Goal: Transaction & Acquisition: Purchase product/service

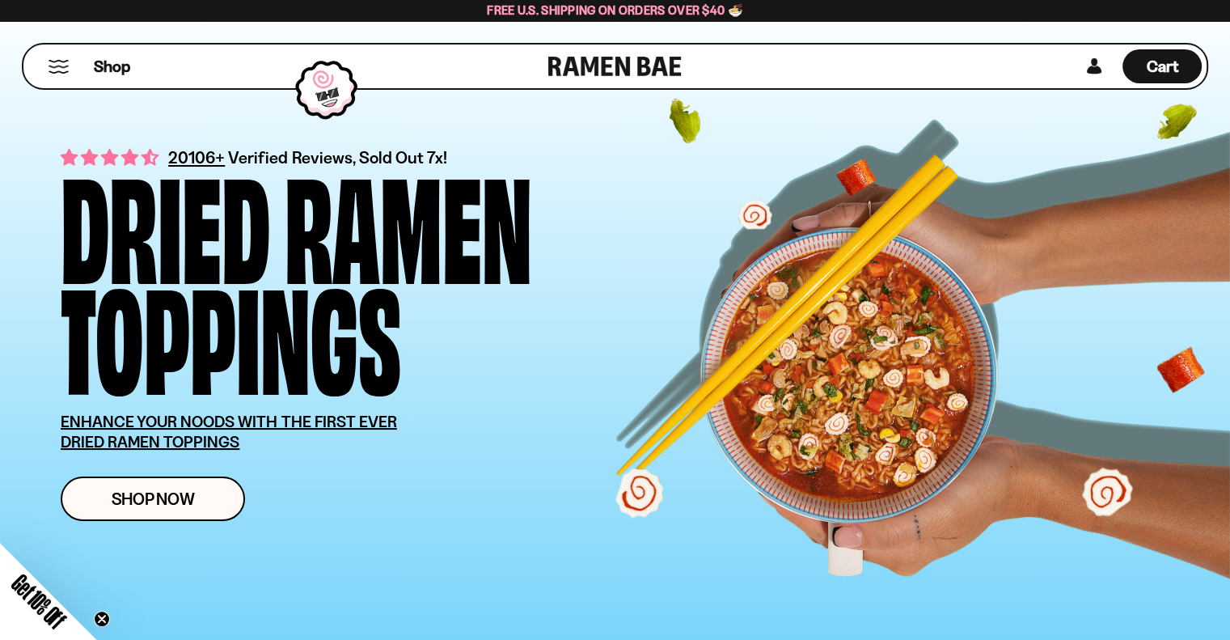
click at [60, 66] on button "Mobile Menu Trigger" at bounding box center [59, 67] width 22 height 14
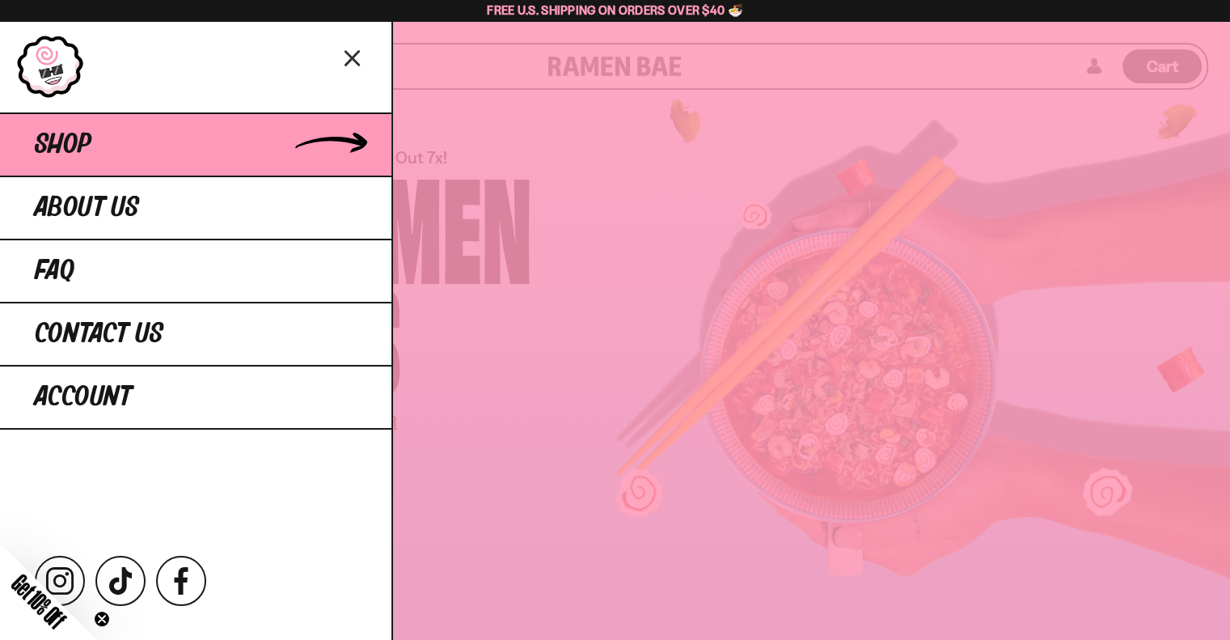
click at [125, 159] on link "Shop" at bounding box center [196, 143] width 392 height 63
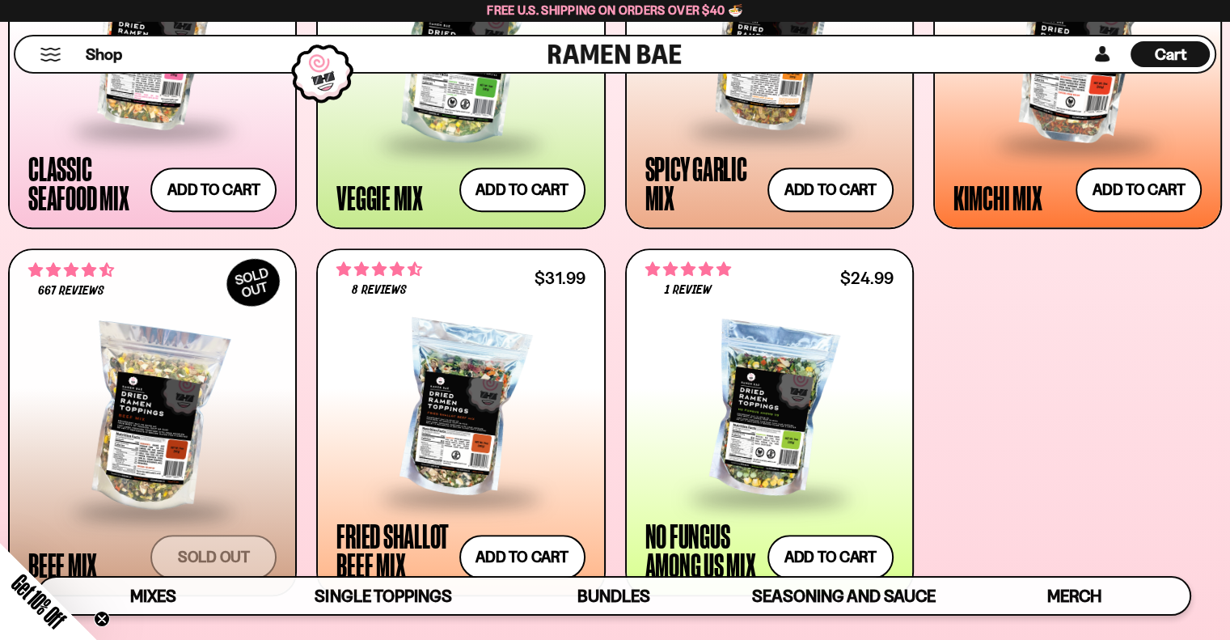
scroll to position [824, 0]
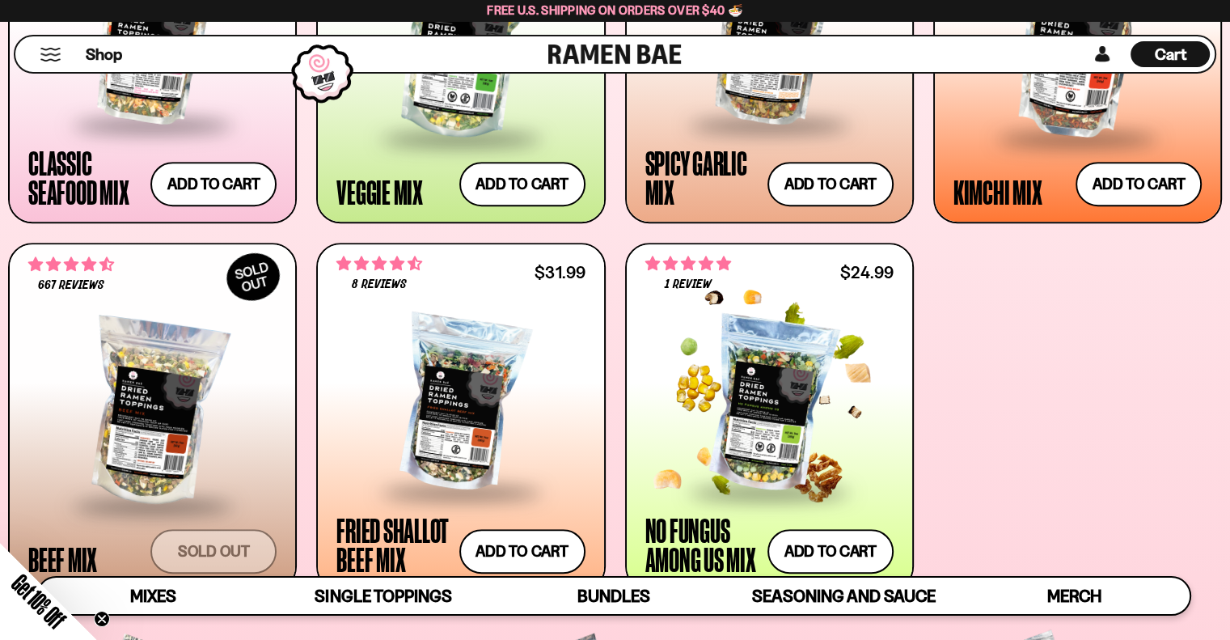
click at [769, 394] on div at bounding box center [770, 404] width 248 height 171
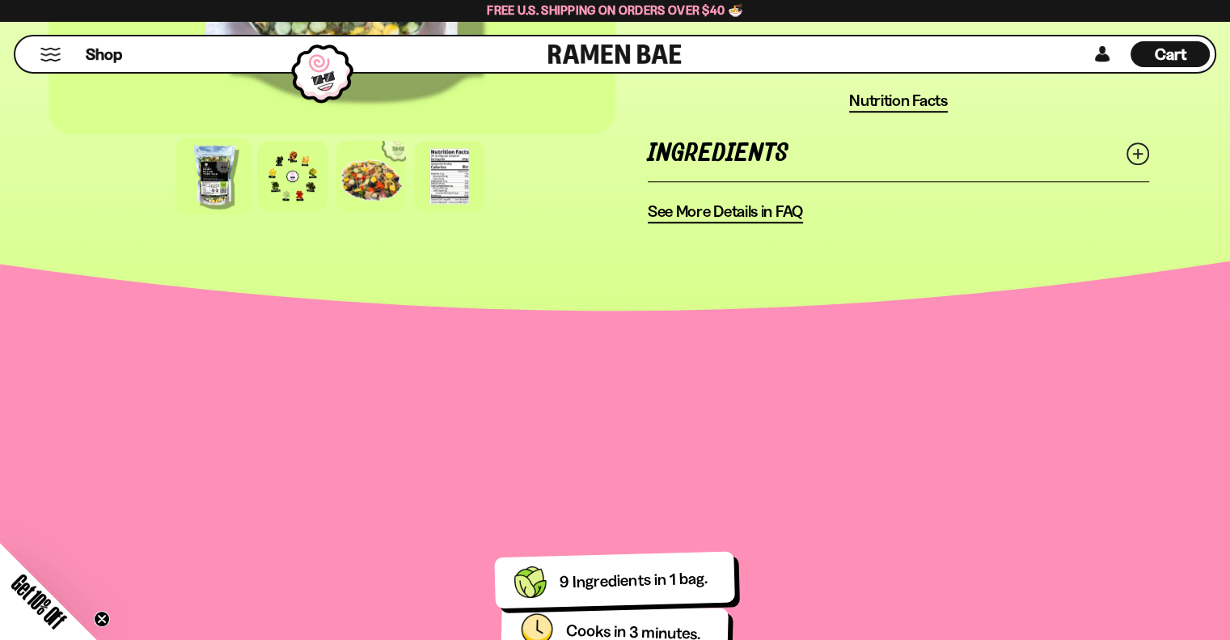
scroll to position [1205, 0]
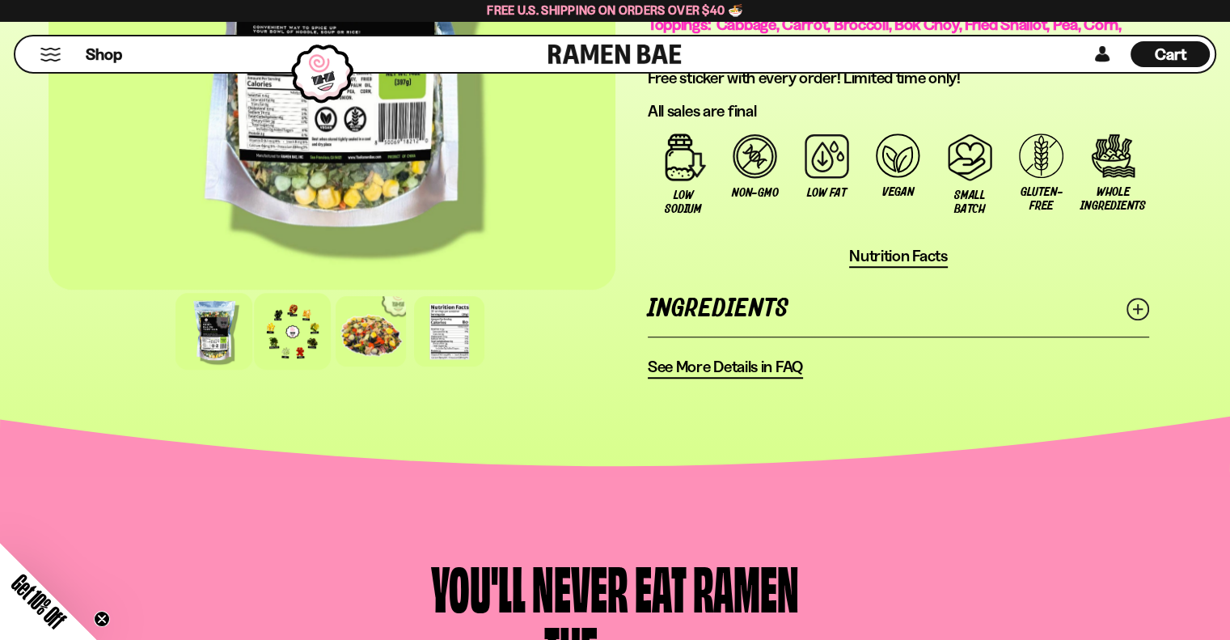
click at [294, 316] on div at bounding box center [292, 331] width 77 height 77
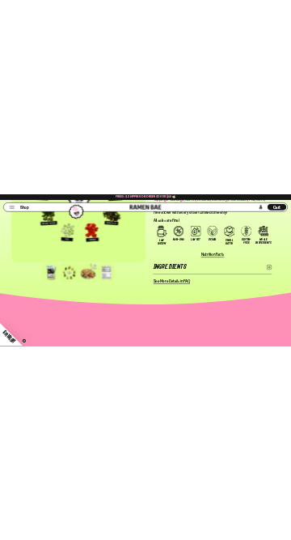
scroll to position [919, 0]
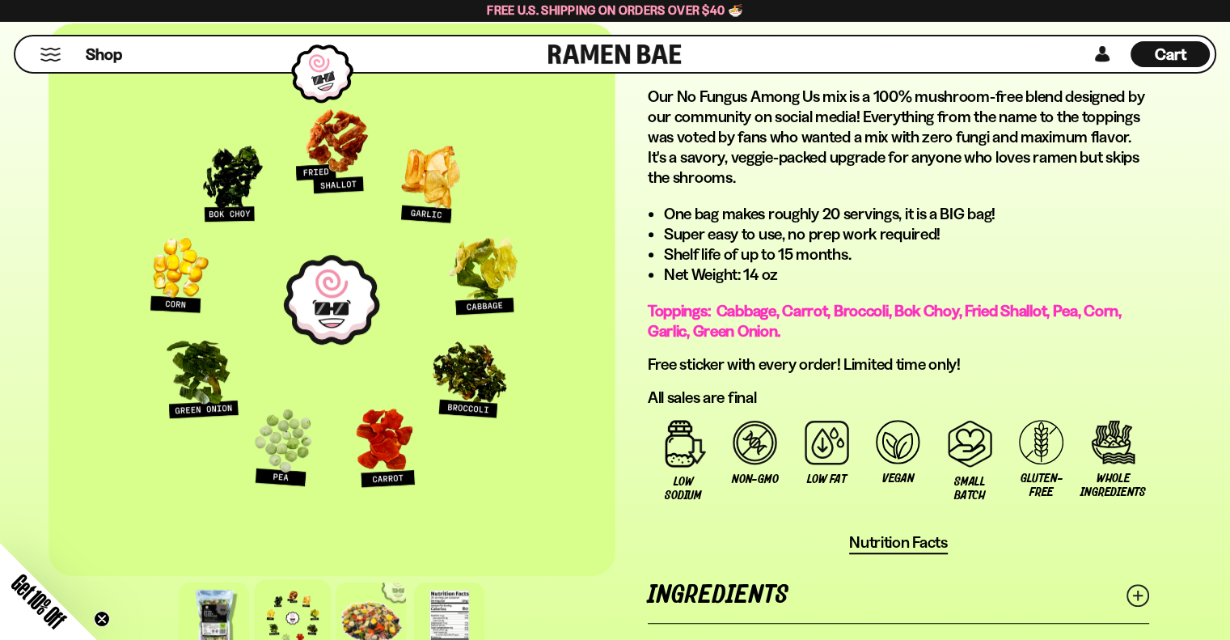
drag, startPoint x: 366, startPoint y: 277, endPoint x: 791, endPoint y: 303, distance: 426.3
click at [791, 303] on span "Toppings: Cabbage, Carrot, Broccoli, Bok Choy, Fried Shallot, Pea, Corn, Garlic…" at bounding box center [885, 321] width 474 height 40
click at [357, 279] on div at bounding box center [332, 299] width 567 height 553
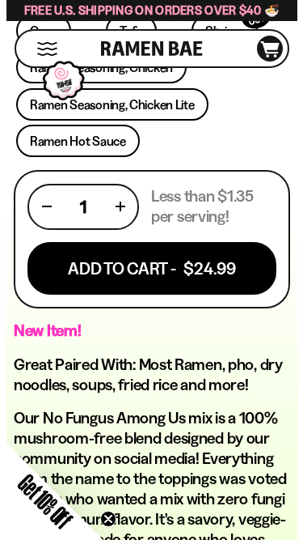
scroll to position [932, 0]
